Goal: Task Accomplishment & Management: Use online tool/utility

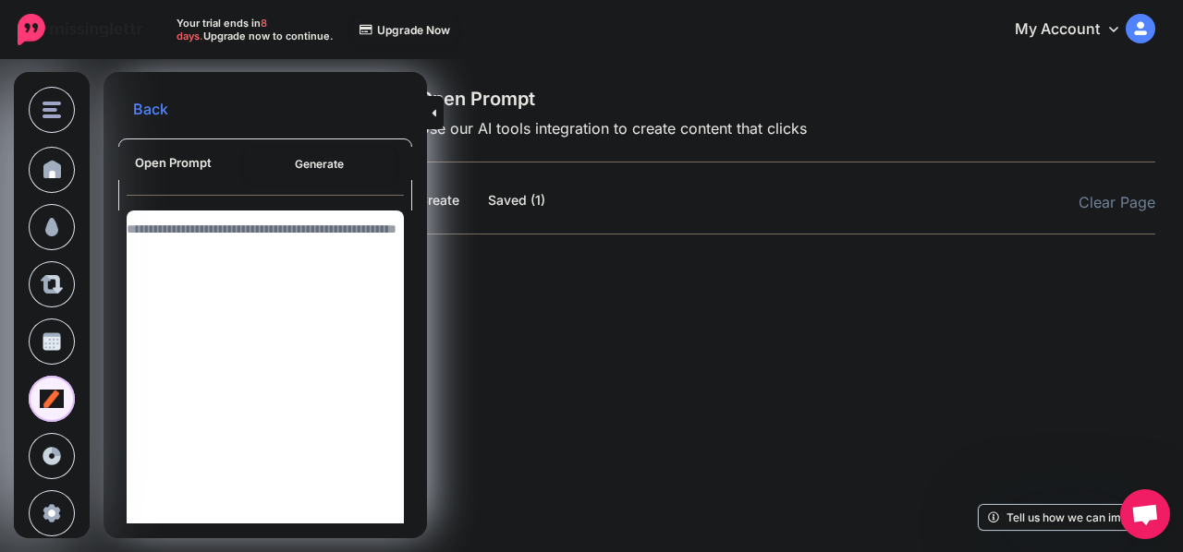
click at [504, 200] on link "Saved (1)" at bounding box center [517, 200] width 58 height 22
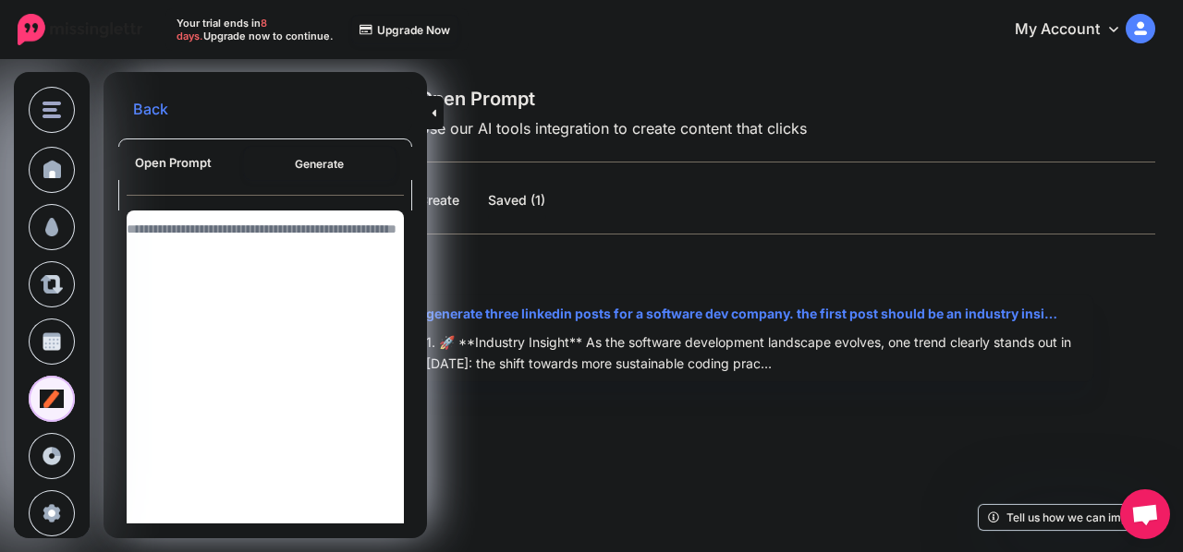
click at [143, 112] on link "Back" at bounding box center [150, 109] width 35 height 15
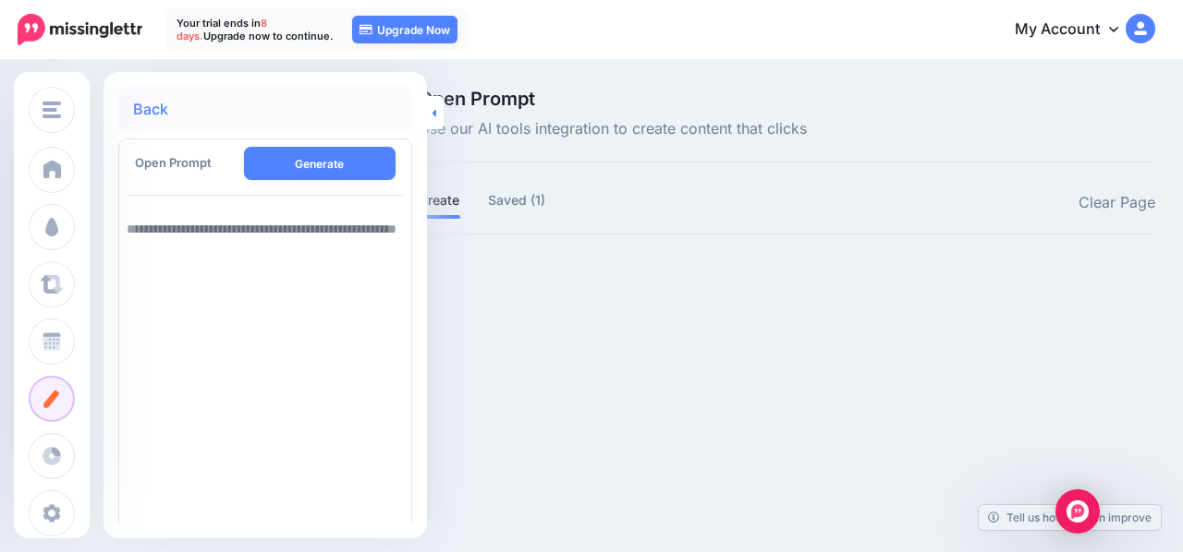
click at [429, 113] on link at bounding box center [435, 112] width 17 height 33
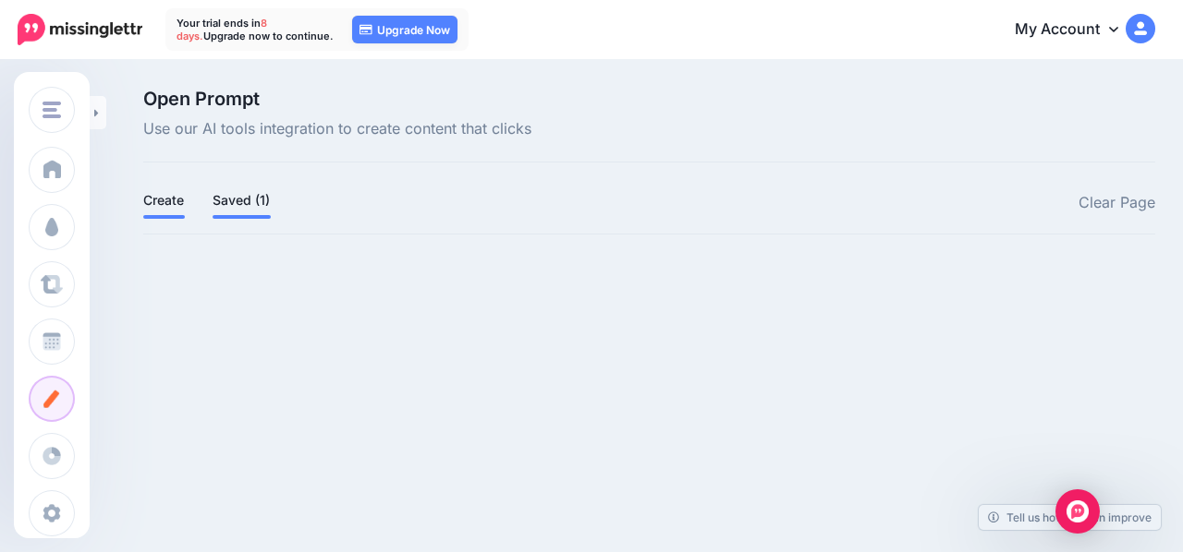
click at [243, 195] on link "Saved (1)" at bounding box center [241, 200] width 58 height 22
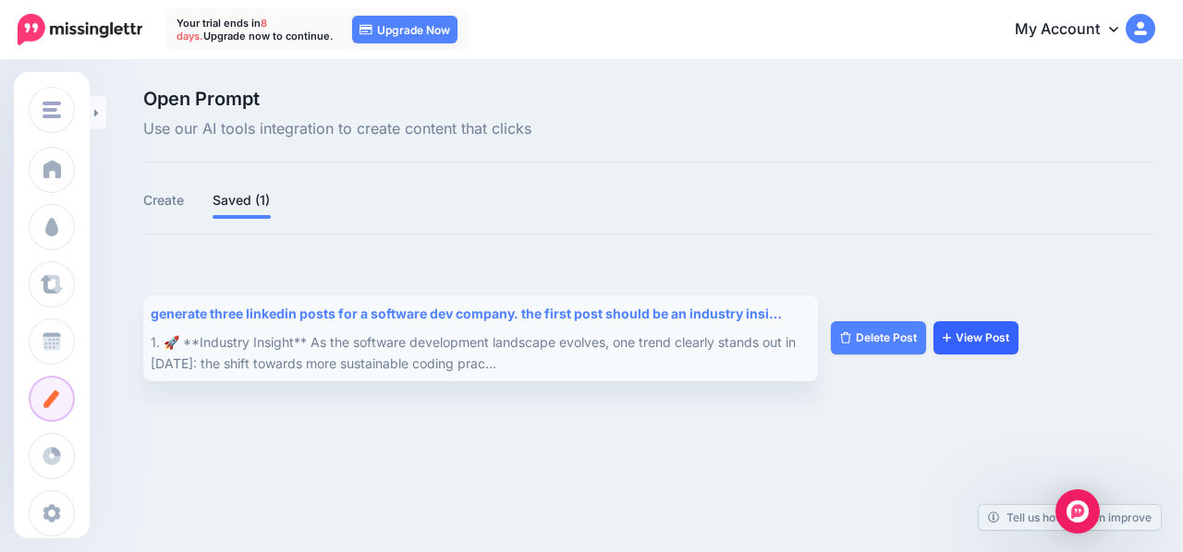
click at [964, 343] on link "View Post" at bounding box center [975, 337] width 85 height 33
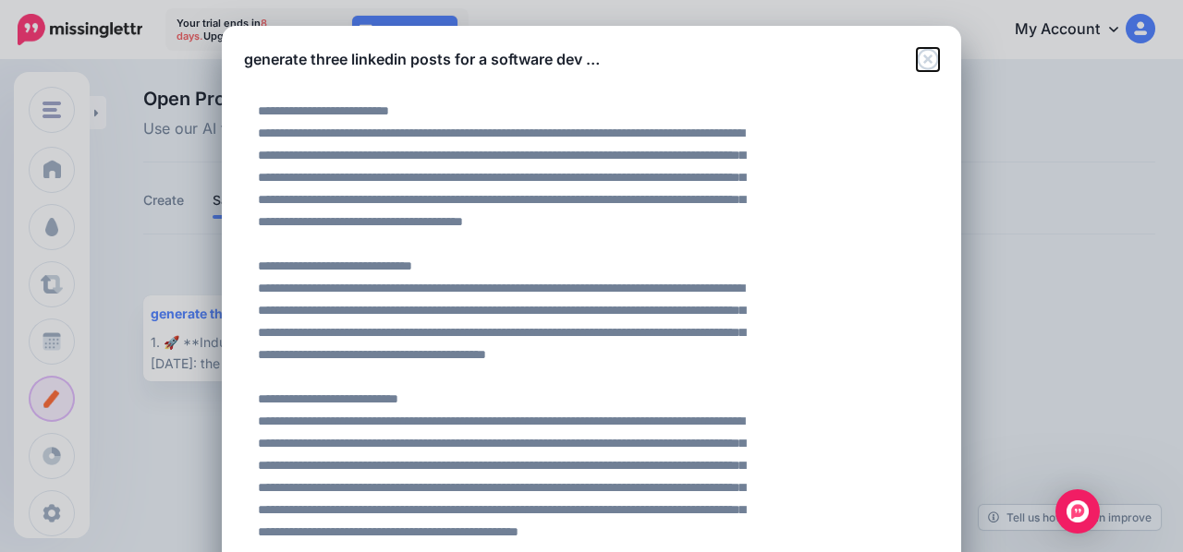
click at [919, 60] on icon "Close" at bounding box center [926, 58] width 21 height 21
